Goal: Go to known website: Access a specific website the user already knows

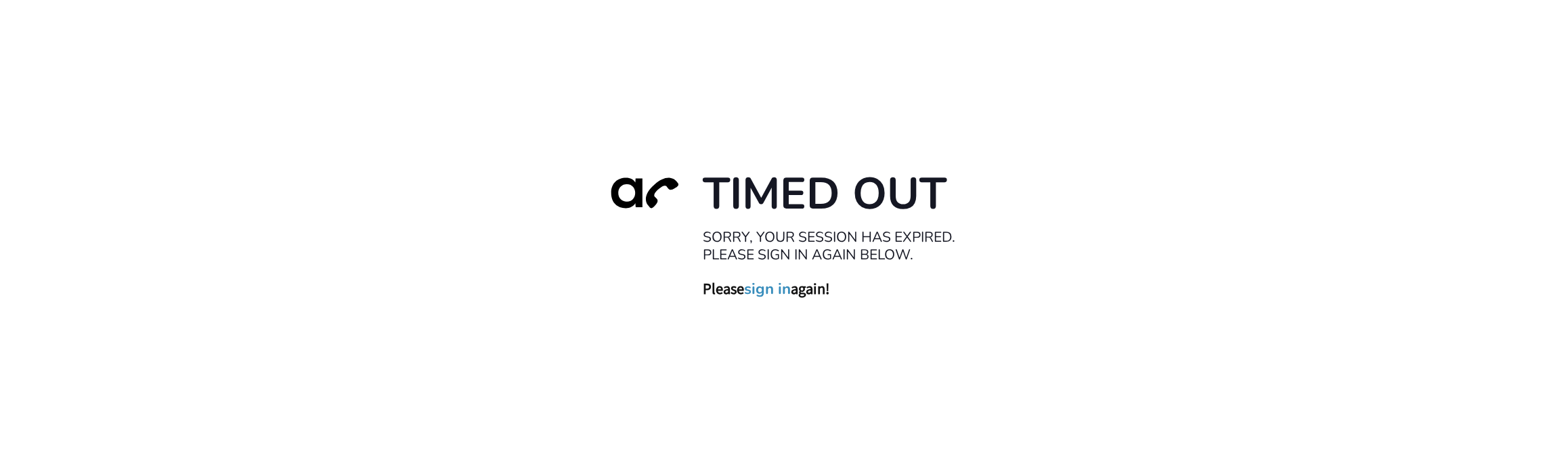
click at [112, 407] on div "Timed Out Sorry, your session has expired. Please sign in again below. Please s…" at bounding box center [784, 236] width 1568 height 472
click at [214, 416] on div "Timed Out Sorry, your session has expired. Please sign in again below. Please s…" at bounding box center [784, 236] width 1568 height 472
click at [179, 425] on div "Timed Out Sorry, your session has expired. Please sign in again below. Please s…" at bounding box center [784, 236] width 1568 height 472
click at [120, 453] on div "Timed Out Sorry, your session has expired. Please sign in again below. Please s…" at bounding box center [784, 236] width 1568 height 472
drag, startPoint x: 768, startPoint y: 293, endPoint x: 543, endPoint y: 223, distance: 235.6
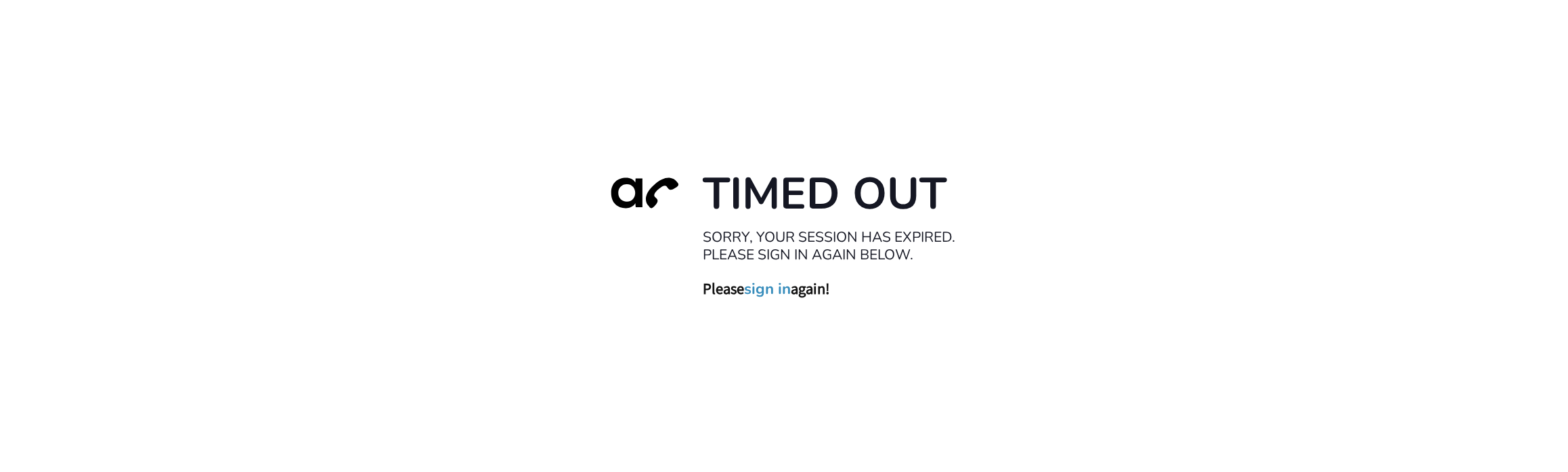
click at [660, 293] on link "sign in" at bounding box center [767, 289] width 47 height 19
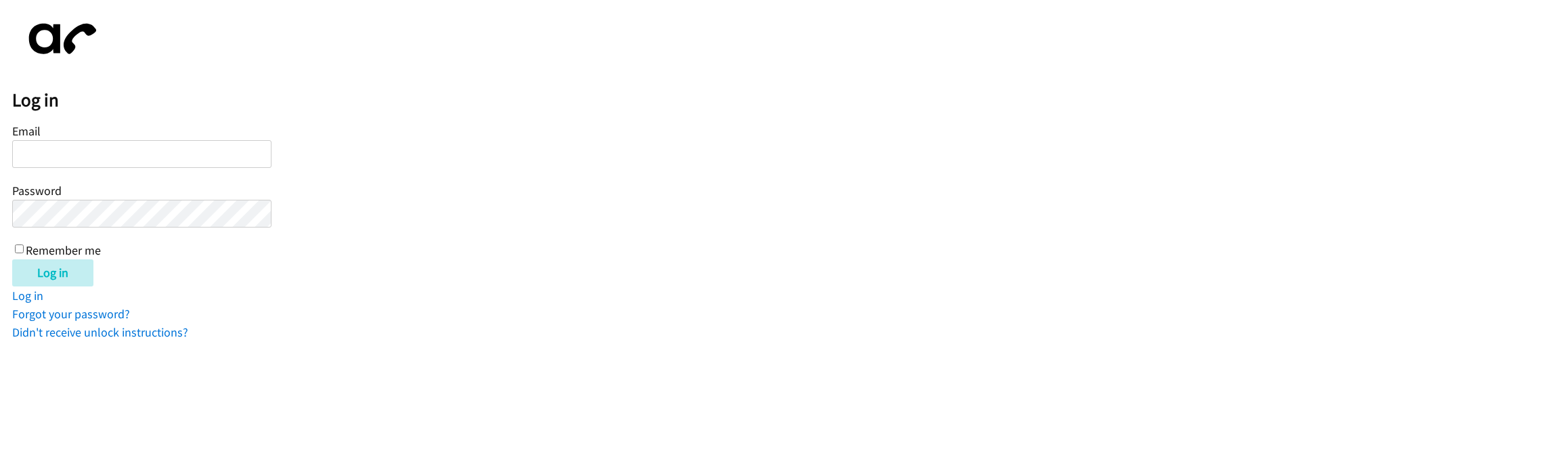
drag, startPoint x: 122, startPoint y: 163, endPoint x: 120, endPoint y: 150, distance: 13.2
click at [122, 163] on input "Email" at bounding box center [142, 154] width 260 height 27
type input "jerlandez@lendingpoint.com"
click at [12, 260] on input "Log in" at bounding box center [53, 273] width 82 height 27
